Goal: Navigation & Orientation: Find specific page/section

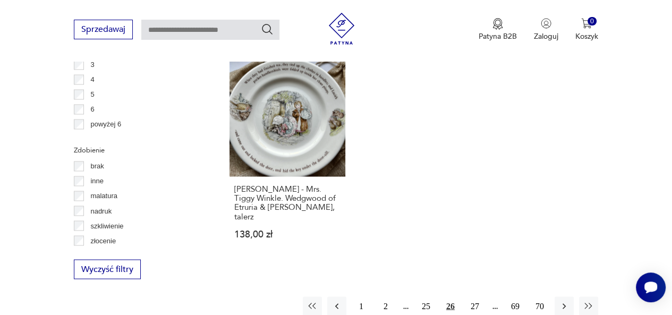
scroll to position [1470, 0]
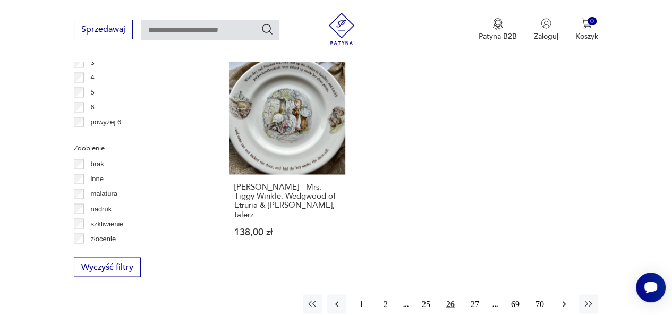
click at [561, 298] on icon "button" at bounding box center [564, 303] width 11 height 11
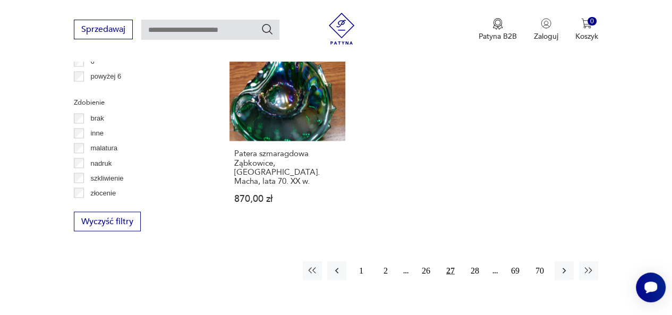
scroll to position [1524, 0]
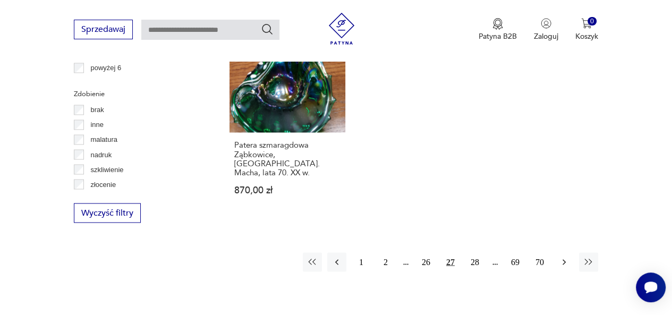
click at [564, 257] on icon "button" at bounding box center [564, 262] width 11 height 11
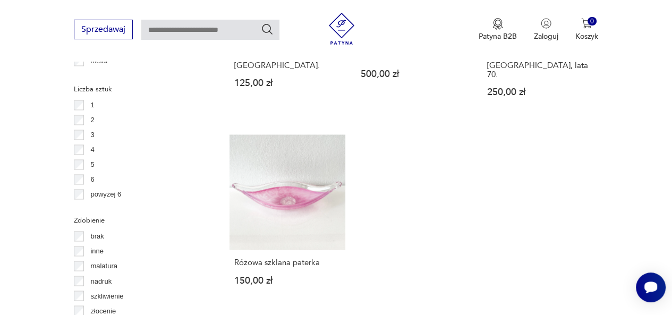
scroll to position [1415, 0]
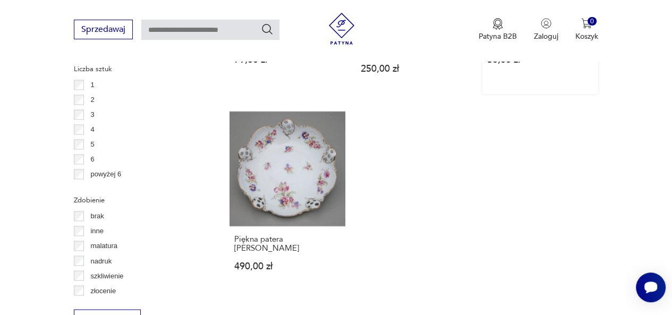
scroll to position [1503, 0]
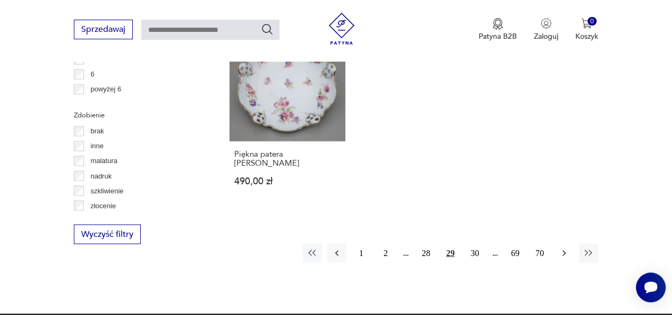
click at [562, 248] on icon "button" at bounding box center [564, 253] width 11 height 11
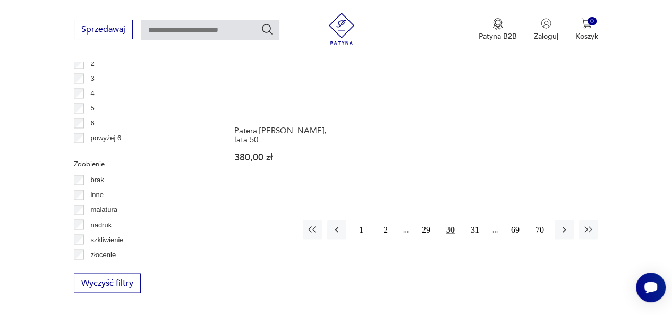
scroll to position [1454, 0]
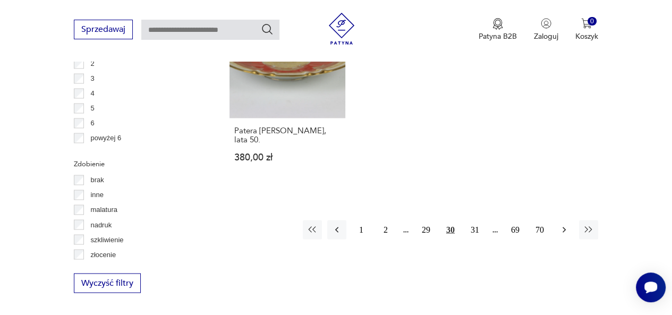
click at [566, 226] on icon "button" at bounding box center [564, 229] width 11 height 11
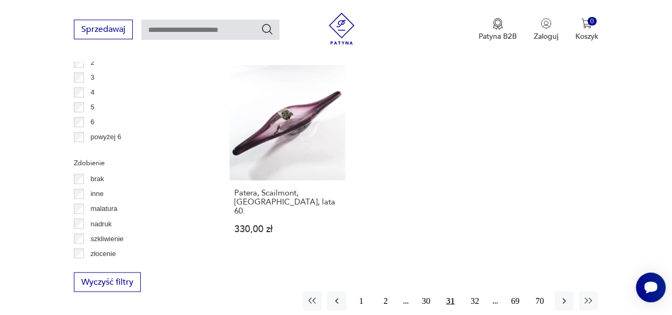
scroll to position [1463, 0]
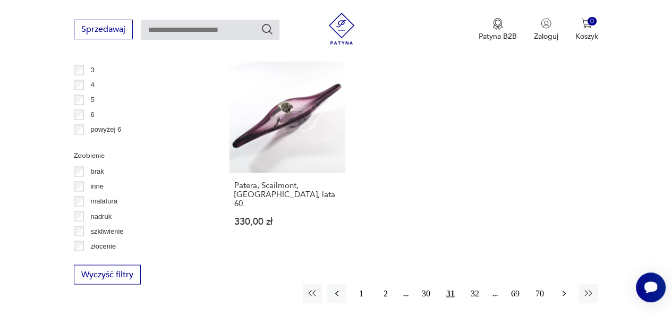
click at [561, 288] on icon "button" at bounding box center [564, 293] width 11 height 11
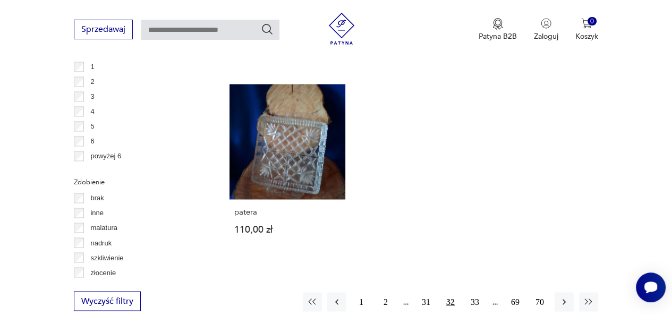
scroll to position [1444, 0]
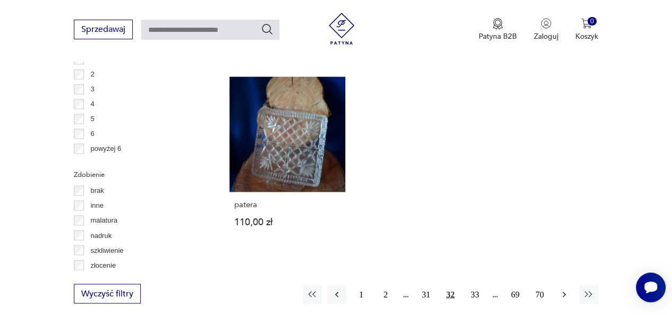
click at [564, 289] on icon "button" at bounding box center [564, 294] width 11 height 11
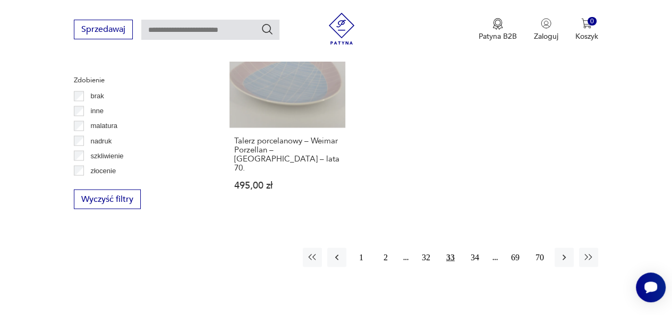
scroll to position [1550, 0]
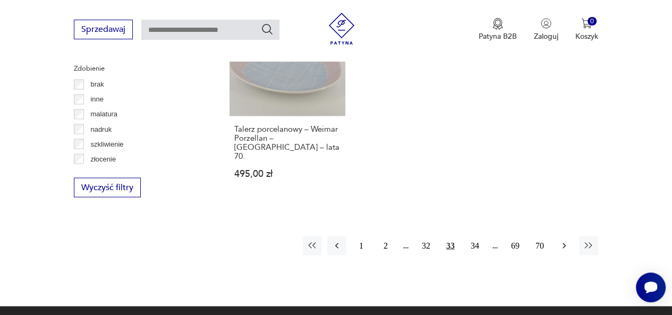
click at [562, 243] on icon "button" at bounding box center [563, 246] width 3 height 6
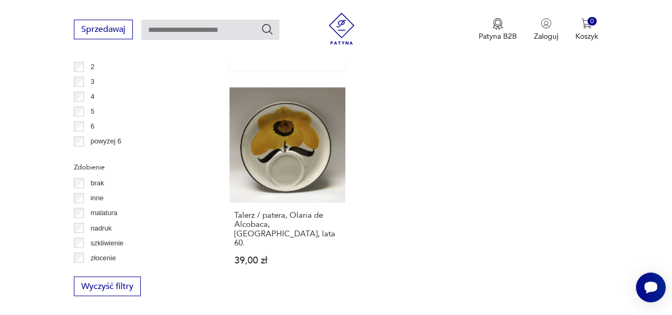
scroll to position [1569, 0]
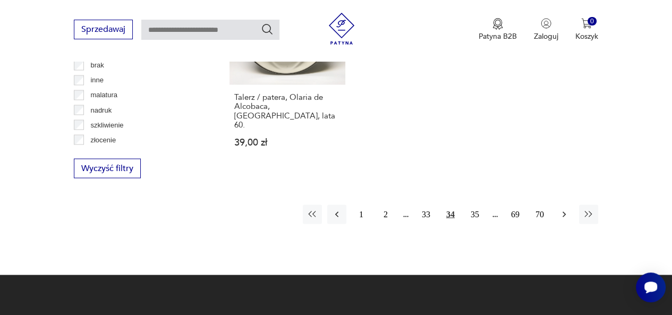
click at [568, 209] on icon "button" at bounding box center [564, 214] width 11 height 11
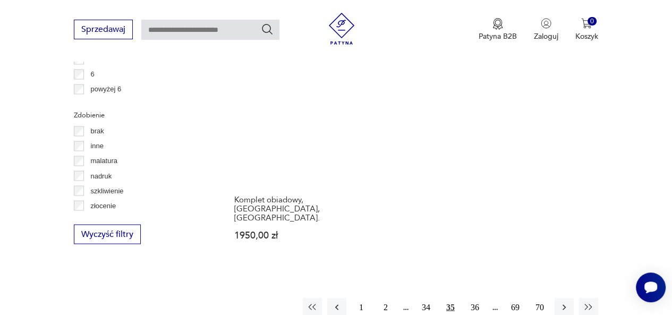
scroll to position [1503, 0]
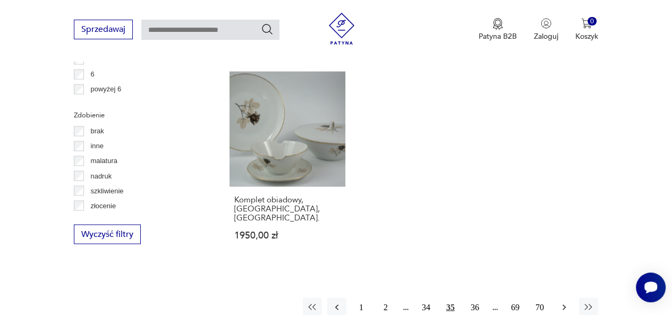
click at [562, 302] on icon "button" at bounding box center [564, 307] width 11 height 11
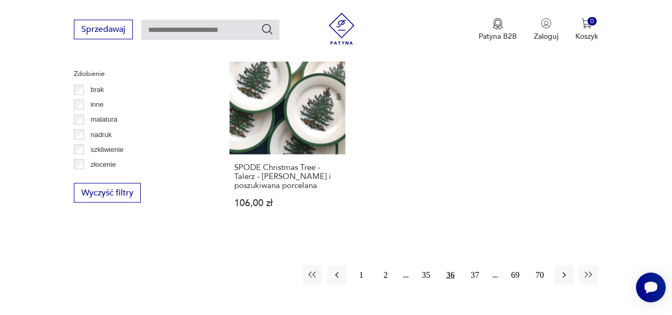
scroll to position [1548, 0]
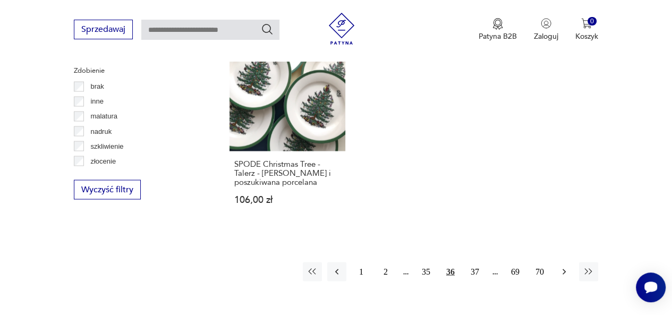
click at [567, 266] on icon "button" at bounding box center [564, 271] width 11 height 11
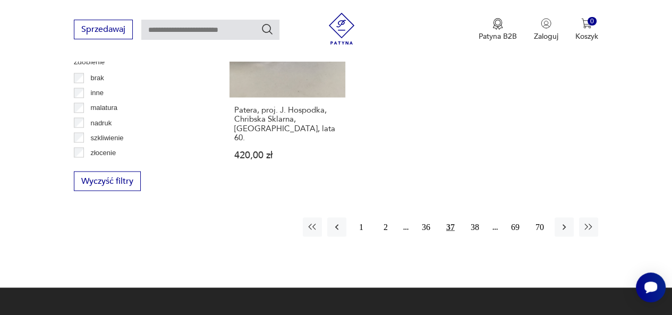
scroll to position [1563, 0]
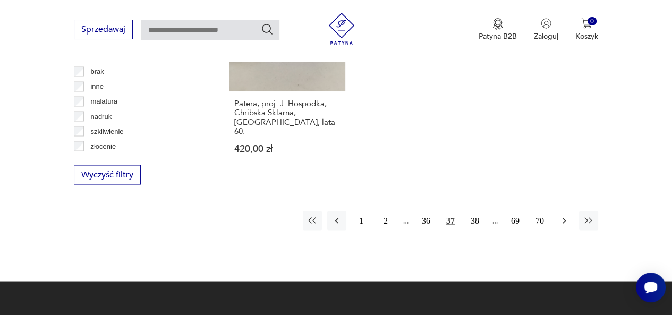
click at [565, 215] on icon "button" at bounding box center [564, 220] width 11 height 11
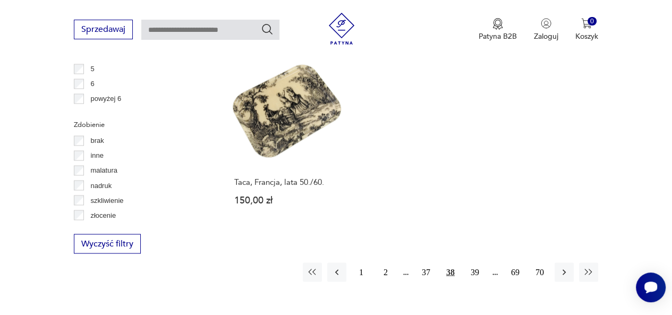
scroll to position [1494, 0]
click at [562, 267] on icon "button" at bounding box center [564, 272] width 11 height 11
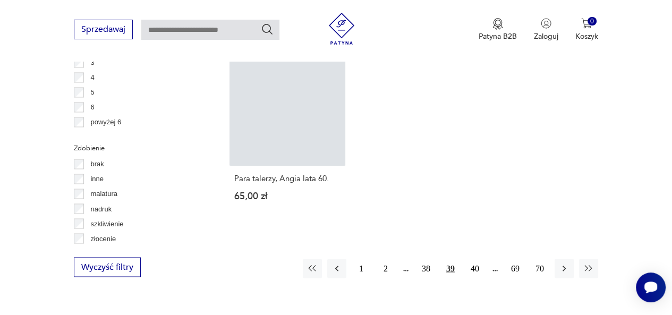
scroll to position [1471, 0]
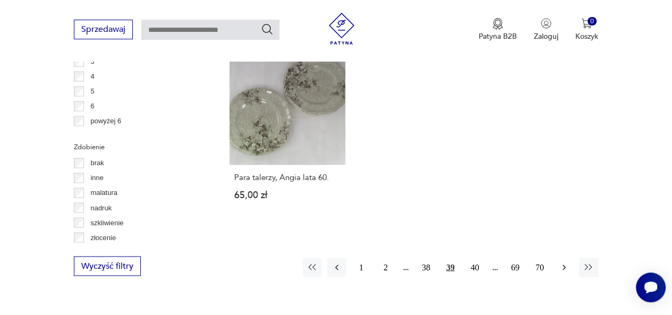
click at [566, 262] on icon "button" at bounding box center [564, 267] width 11 height 11
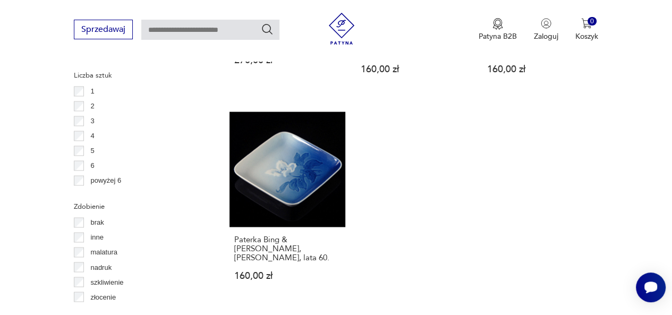
scroll to position [1412, 0]
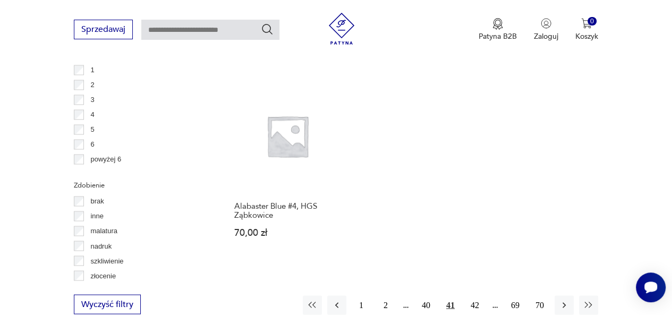
scroll to position [1433, 0]
click at [560, 300] on icon "button" at bounding box center [564, 305] width 11 height 11
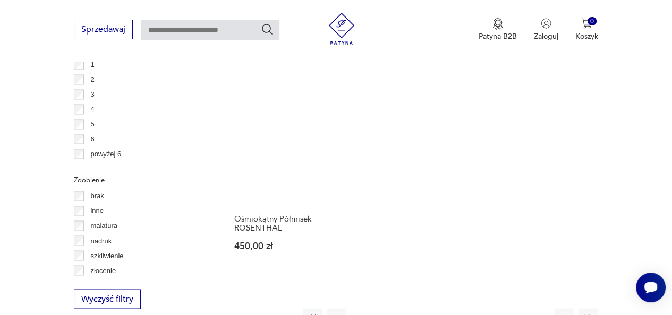
scroll to position [1438, 0]
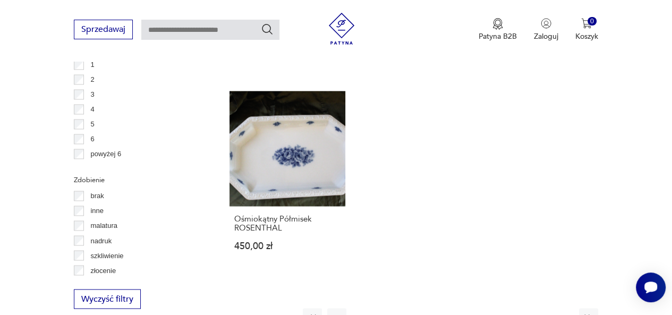
click at [560, 312] on icon "button" at bounding box center [564, 317] width 11 height 11
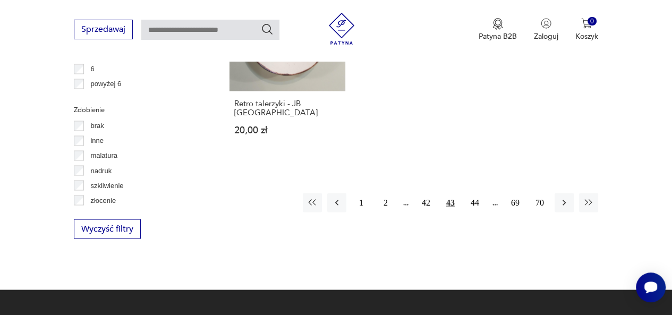
scroll to position [1509, 0]
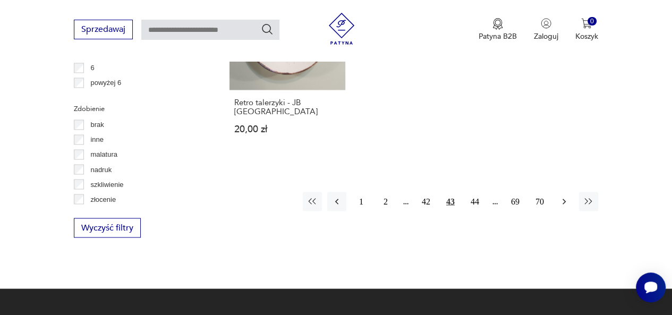
click at [560, 196] on icon "button" at bounding box center [564, 201] width 11 height 11
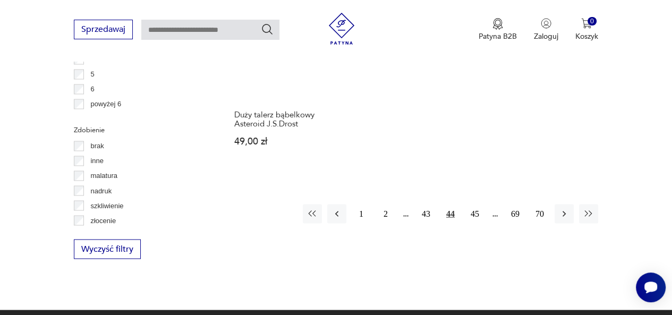
scroll to position [1505, 0]
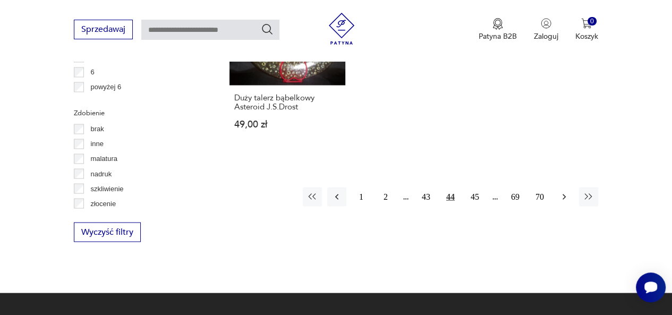
click at [563, 191] on icon "button" at bounding box center [564, 196] width 11 height 11
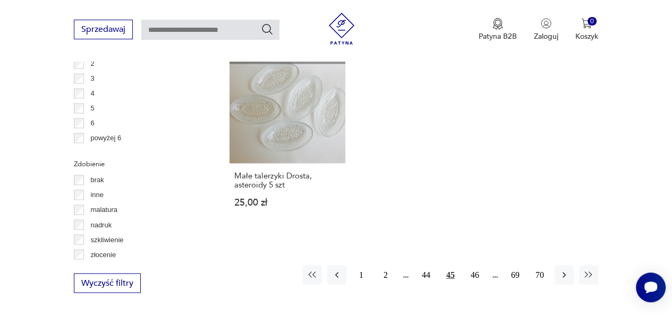
scroll to position [1458, 0]
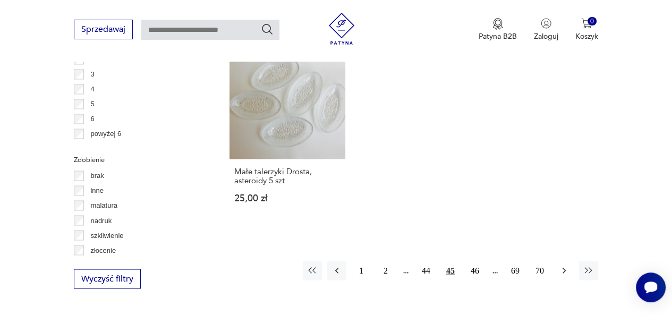
click at [561, 265] on icon "button" at bounding box center [564, 270] width 11 height 11
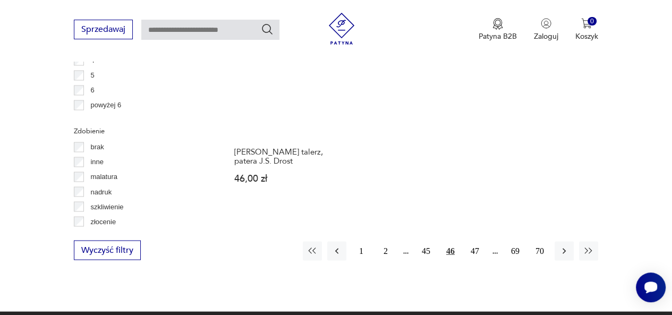
scroll to position [1488, 0]
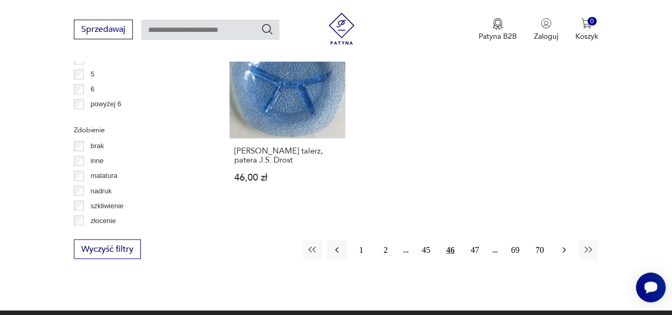
click at [561, 244] on icon "button" at bounding box center [564, 249] width 11 height 11
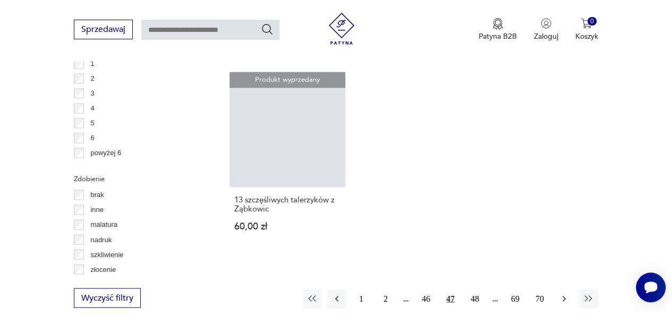
scroll to position [1438, 0]
click at [559, 294] on icon "button" at bounding box center [564, 299] width 11 height 11
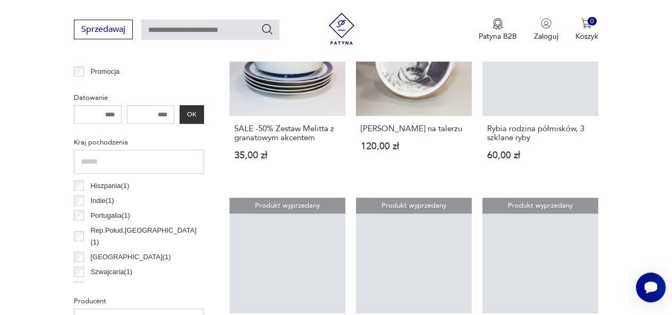
scroll to position [488, 0]
